Goal: Download file/media

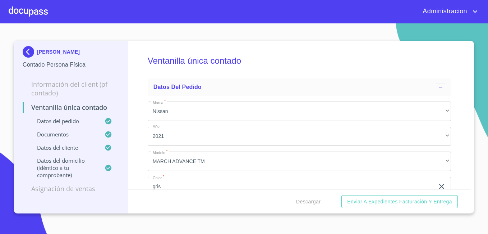
scroll to position [147, 0]
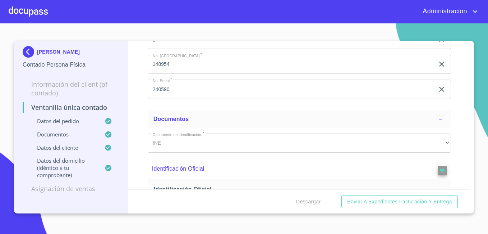
click at [31, 54] on img at bounding box center [30, 51] width 14 height 11
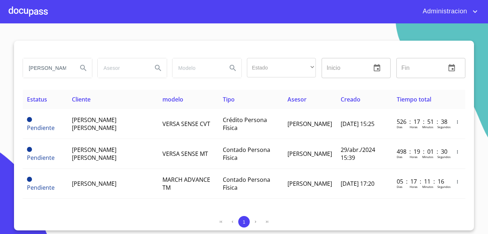
click at [64, 64] on input "[PERSON_NAME]" at bounding box center [47, 67] width 49 height 19
type input "k"
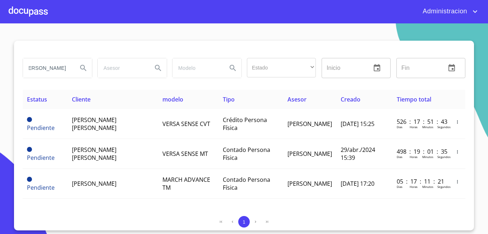
type input "[PERSON_NAME]"
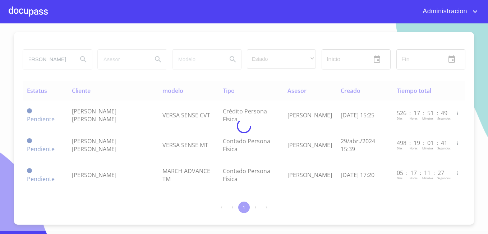
scroll to position [0, 0]
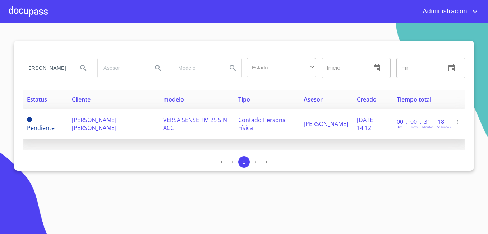
click at [102, 133] on td "[PERSON_NAME] [PERSON_NAME]" at bounding box center [113, 124] width 91 height 30
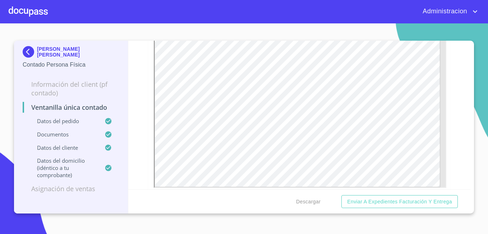
scroll to position [1258, 0]
click at [44, 51] on p "[PERSON_NAME] [PERSON_NAME]" at bounding box center [78, 51] width 82 height 11
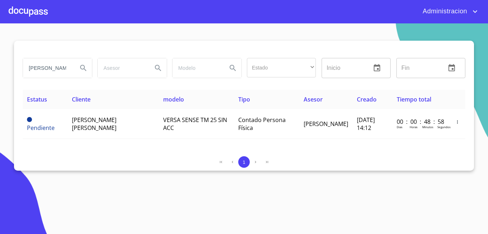
click at [34, 69] on input "[PERSON_NAME]" at bounding box center [47, 67] width 49 height 19
type input "[PERSON_NAME]"
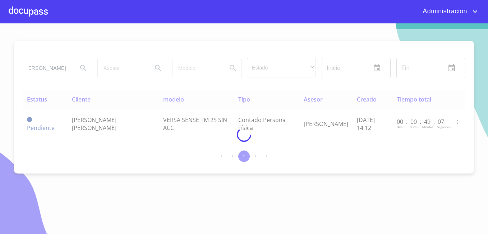
scroll to position [0, 0]
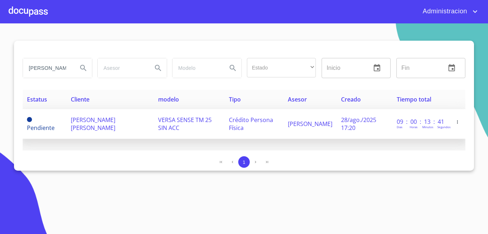
click at [64, 119] on td "Pendiente" at bounding box center [45, 124] width 44 height 30
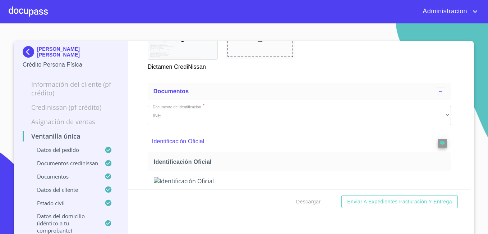
scroll to position [216, 0]
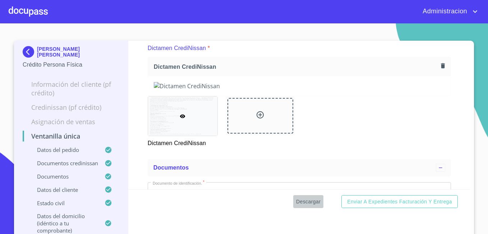
click at [303, 202] on span "Descargar" at bounding box center [308, 201] width 24 height 9
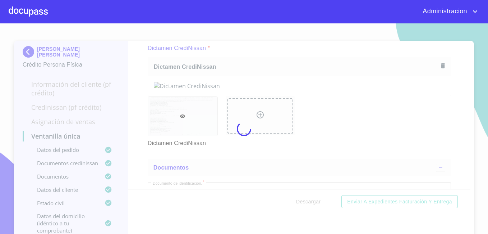
click at [303, 202] on div at bounding box center [244, 128] width 488 height 210
click at [303, 202] on div "0%" at bounding box center [244, 128] width 488 height 210
click at [303, 202] on div "10%" at bounding box center [244, 128] width 488 height 210
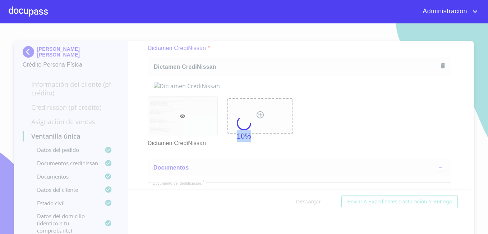
click at [303, 202] on div "10%" at bounding box center [244, 128] width 488 height 210
click at [303, 202] on div "20%" at bounding box center [244, 128] width 488 height 210
click at [303, 202] on div "15%" at bounding box center [244, 128] width 488 height 210
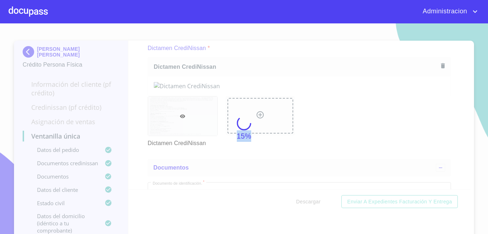
click at [303, 202] on div "15%" at bounding box center [244, 128] width 488 height 210
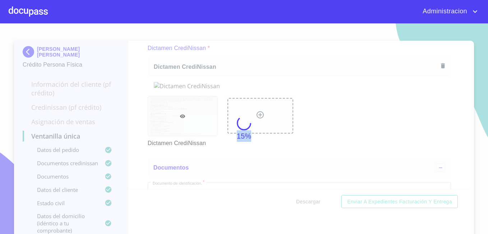
click at [303, 202] on div "15%" at bounding box center [244, 128] width 488 height 210
click at [303, 202] on div "25%" at bounding box center [244, 128] width 488 height 210
click at [303, 202] on div "74%" at bounding box center [244, 128] width 488 height 210
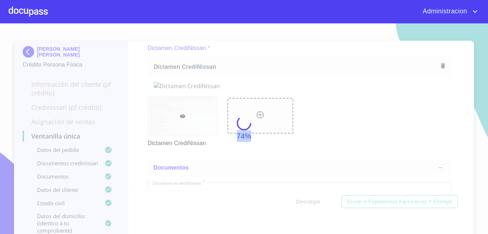
click at [303, 202] on div "74%" at bounding box center [244, 128] width 488 height 210
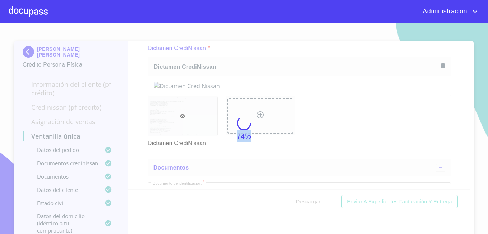
click at [303, 202] on div "74%" at bounding box center [244, 128] width 488 height 210
